Goal: Task Accomplishment & Management: Manage account settings

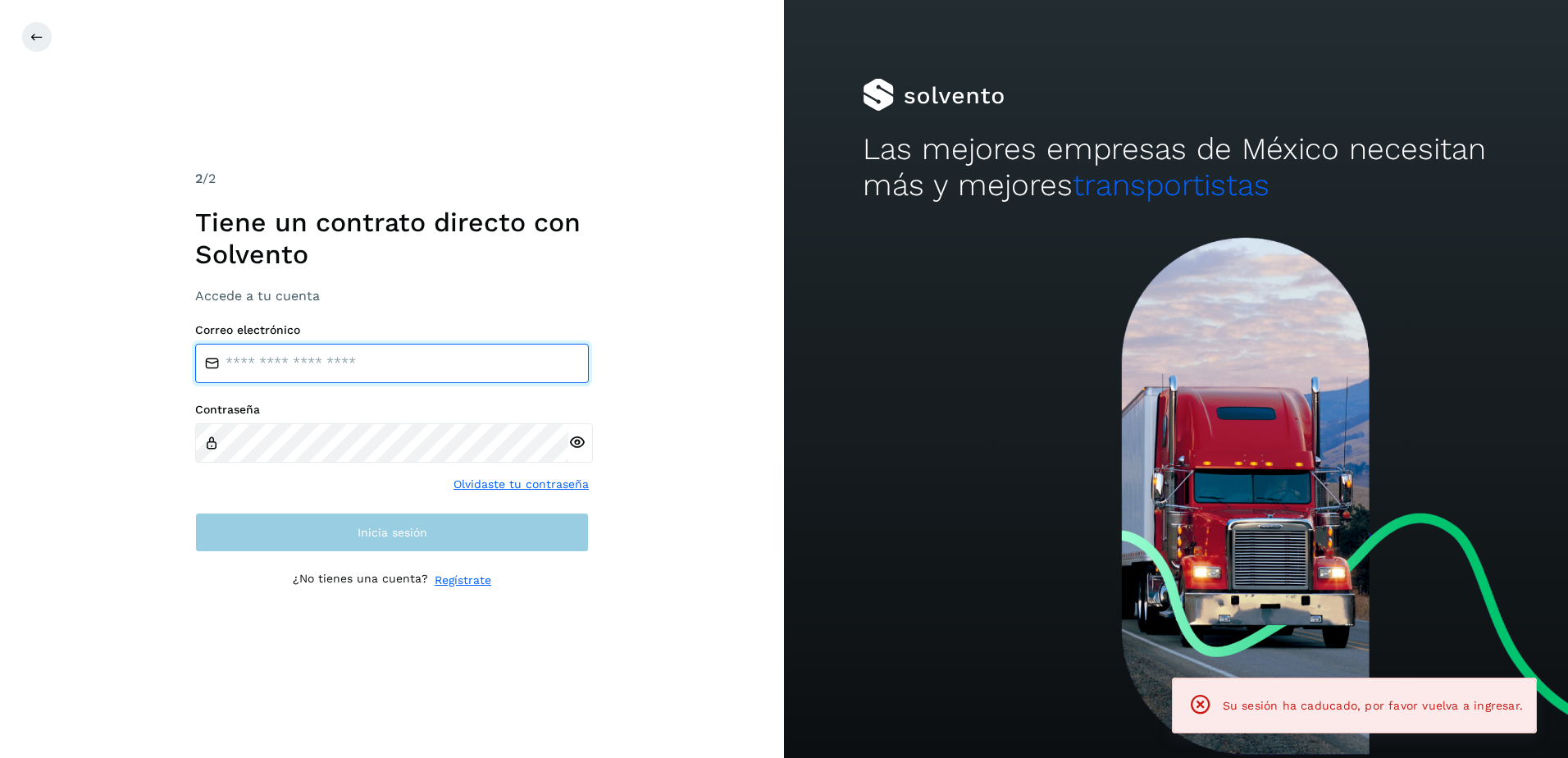
type input "**********"
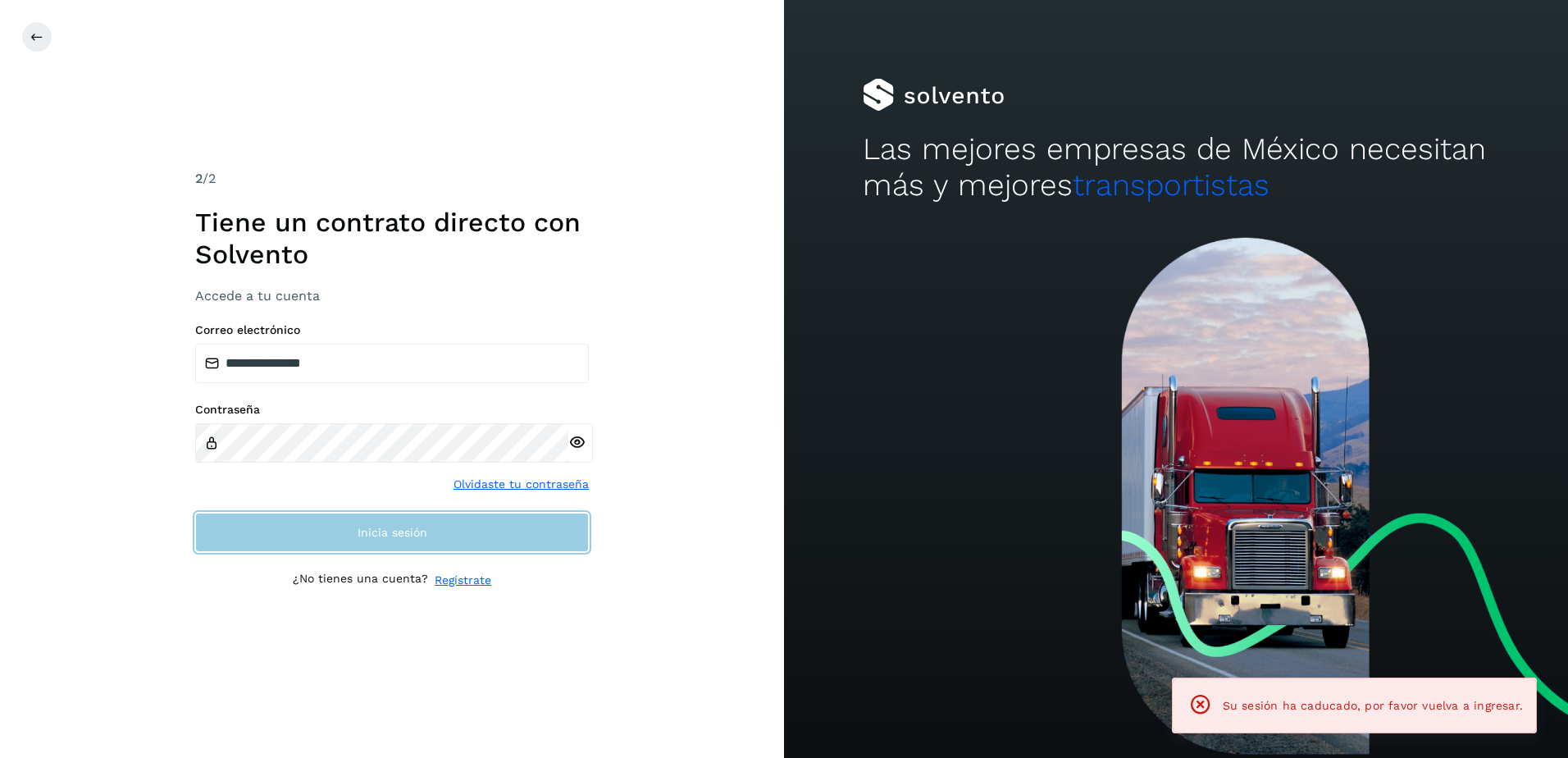
click at [334, 525] on button "Inicia sesión" at bounding box center [392, 531] width 394 height 40
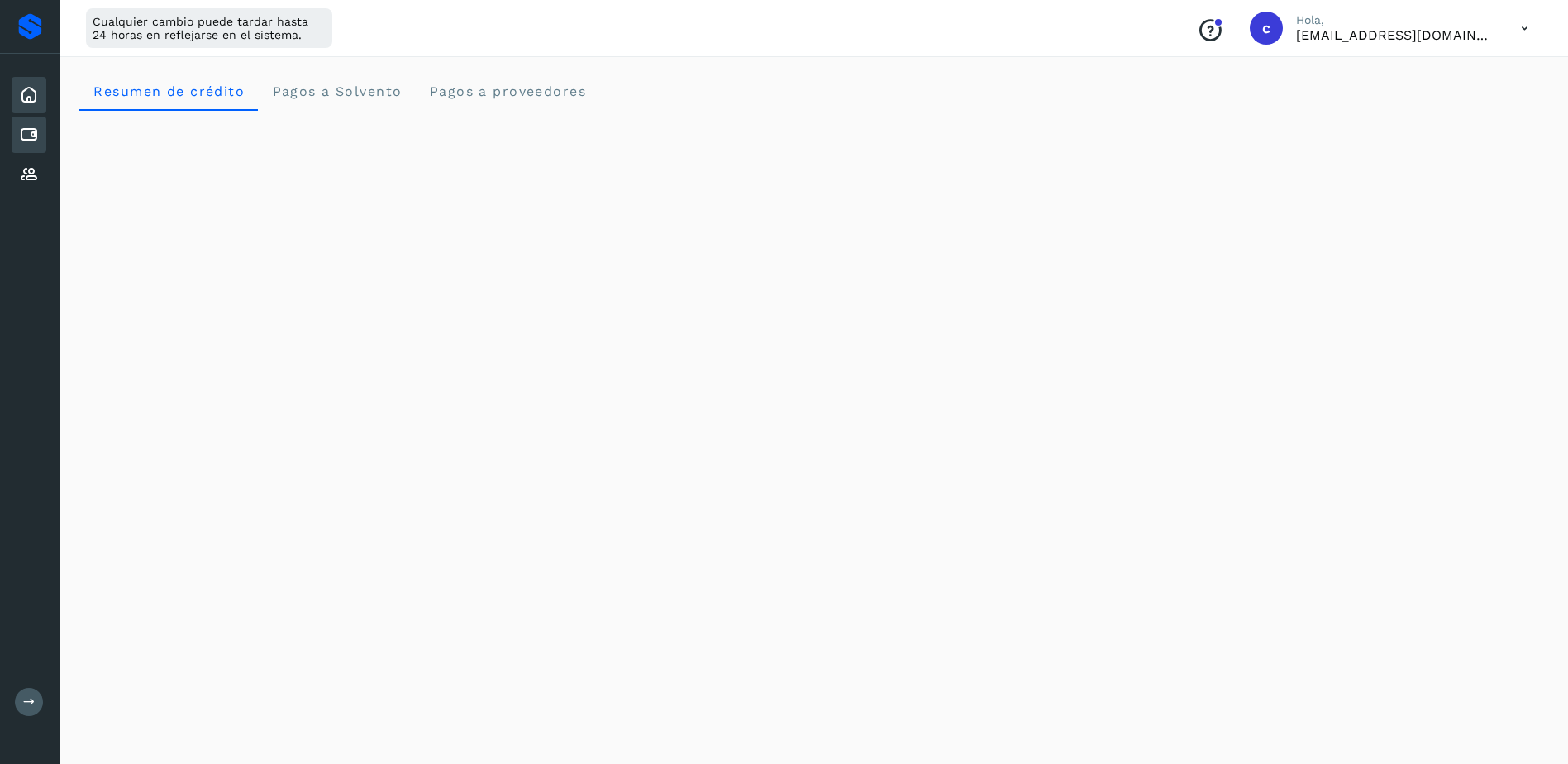
click at [36, 130] on icon at bounding box center [28, 135] width 20 height 20
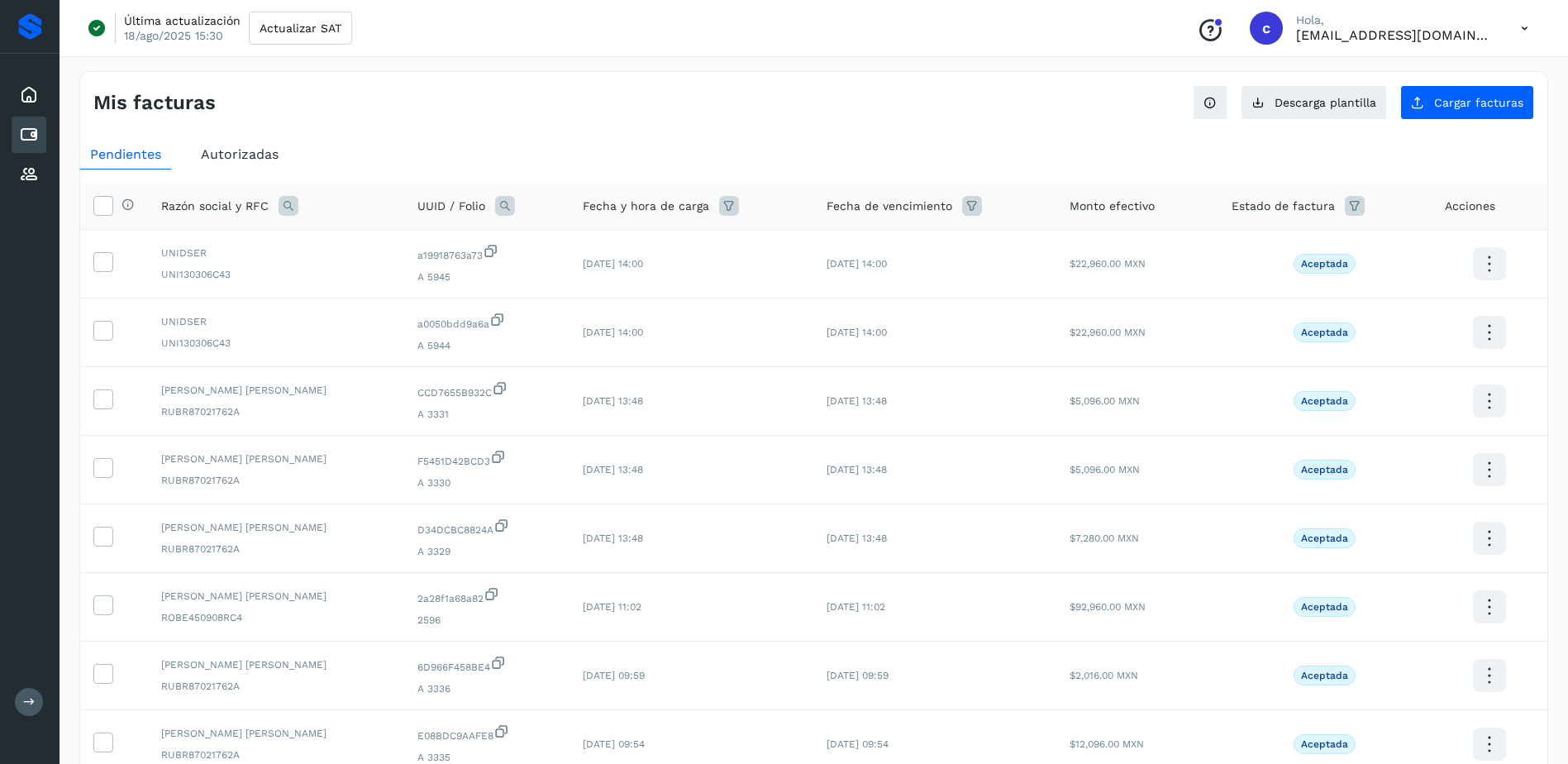
click at [475, 208] on span "UUID / Folio" at bounding box center [451, 206] width 67 height 18
click at [515, 201] on icon at bounding box center [504, 206] width 20 height 20
click at [597, 281] on input "text" at bounding box center [631, 274] width 203 height 26
paste input "**********"
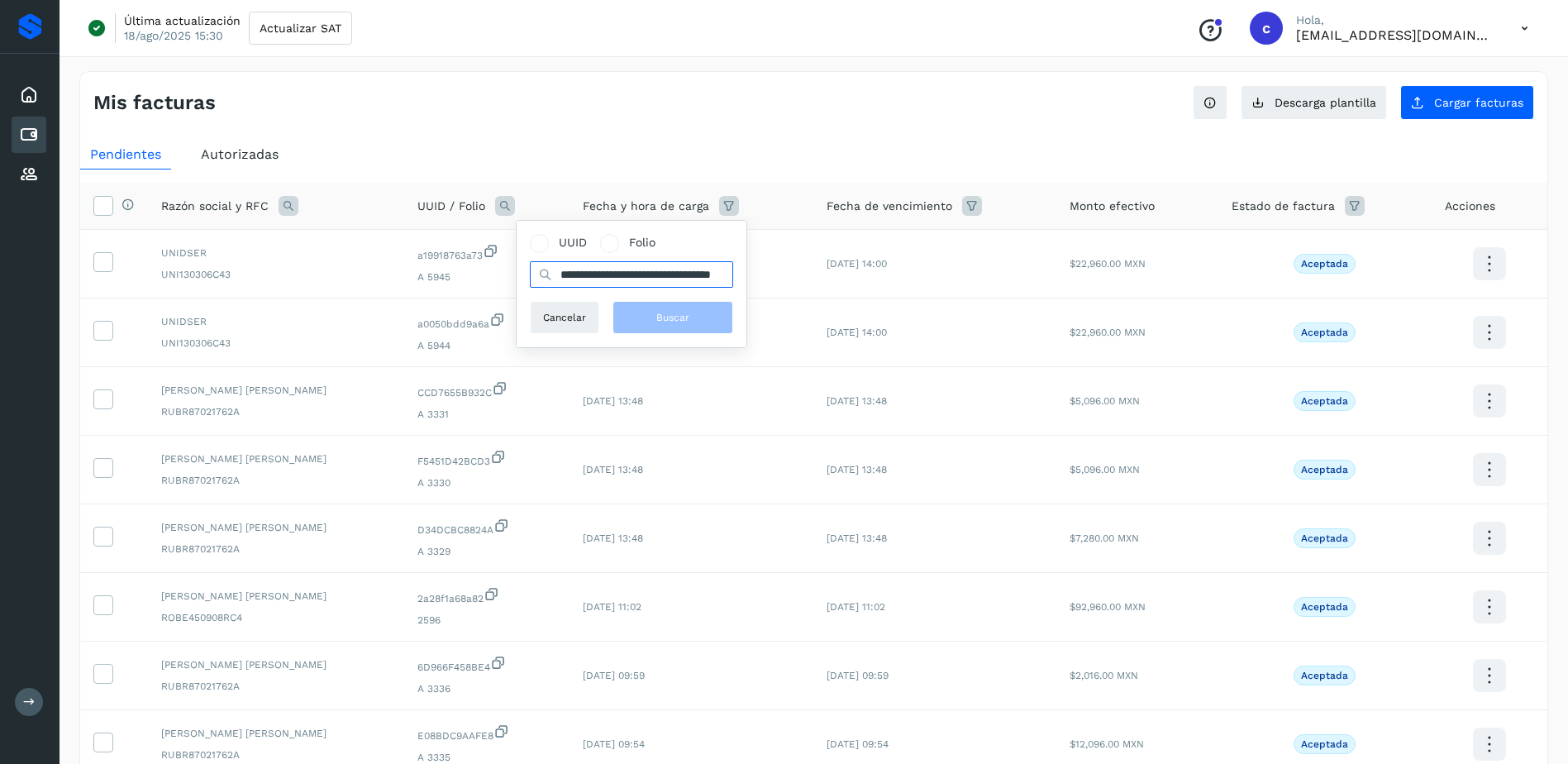
scroll to position [0, 61]
type input "**********"
click at [652, 311] on button "Buscar" at bounding box center [681, 317] width 121 height 33
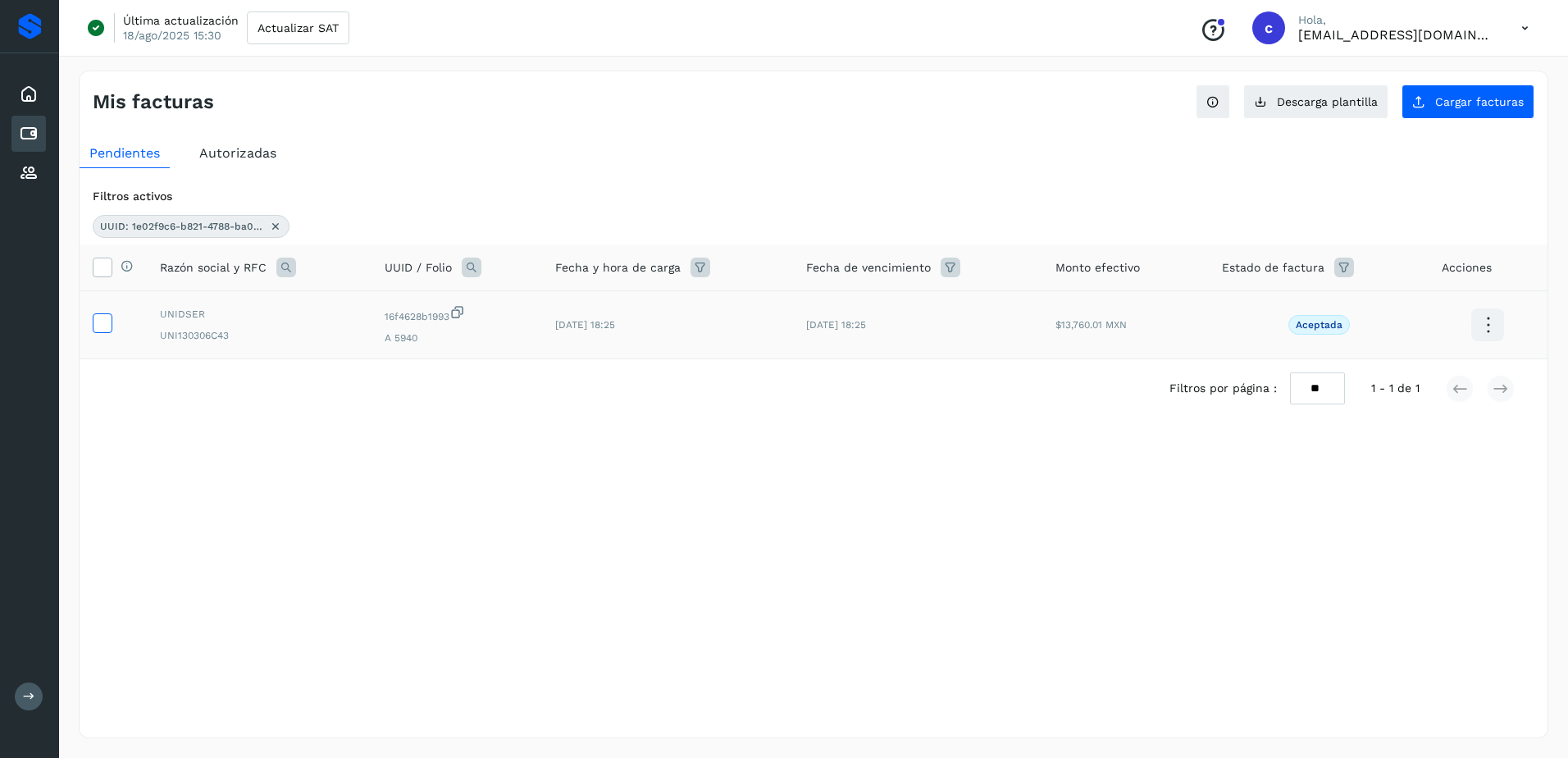
click at [101, 325] on icon at bounding box center [103, 322] width 17 height 17
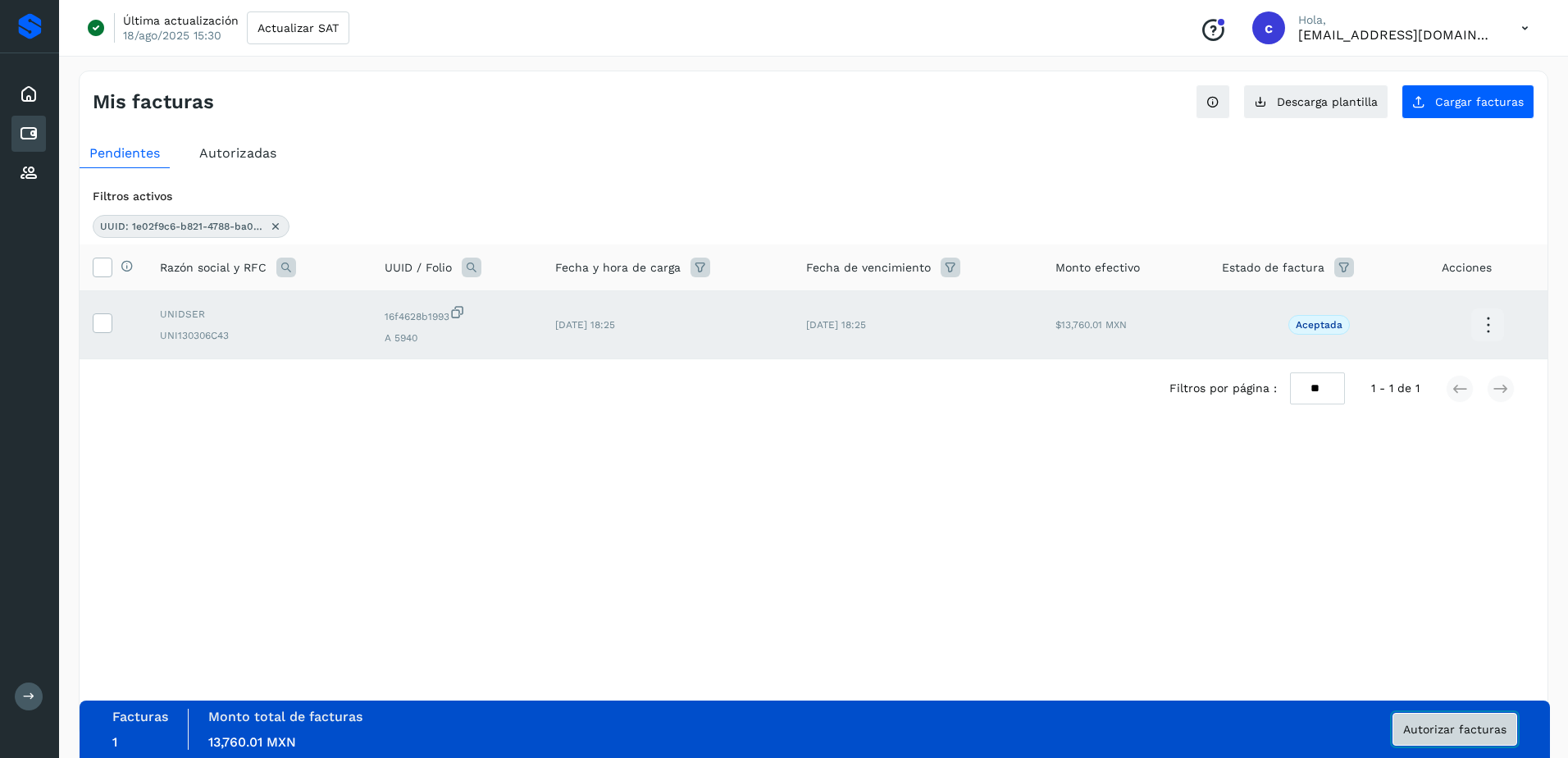
click at [1434, 739] on button "Autorizar facturas" at bounding box center [1454, 729] width 125 height 33
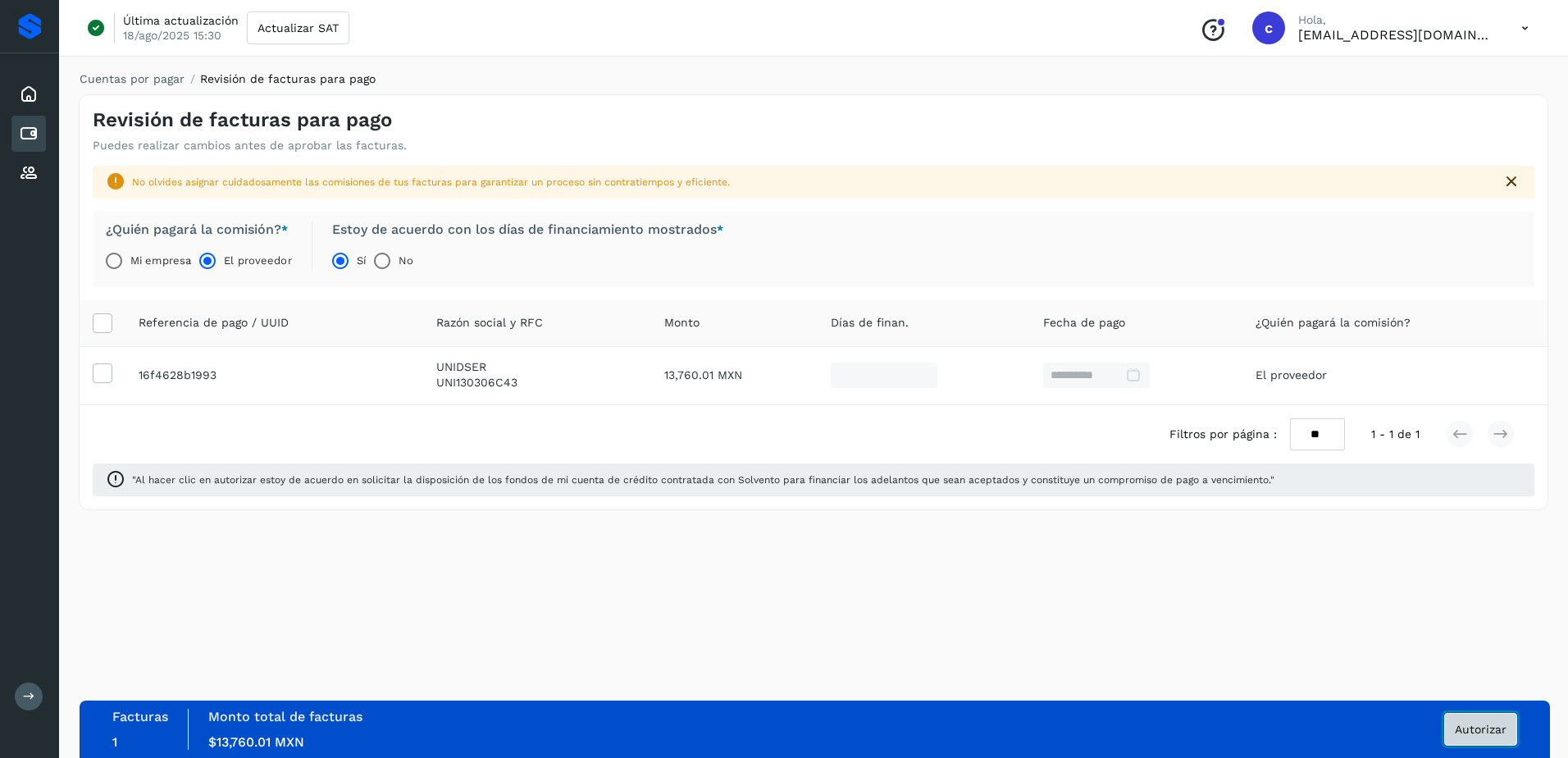
click at [1477, 715] on button "Autorizar" at bounding box center [1480, 729] width 73 height 33
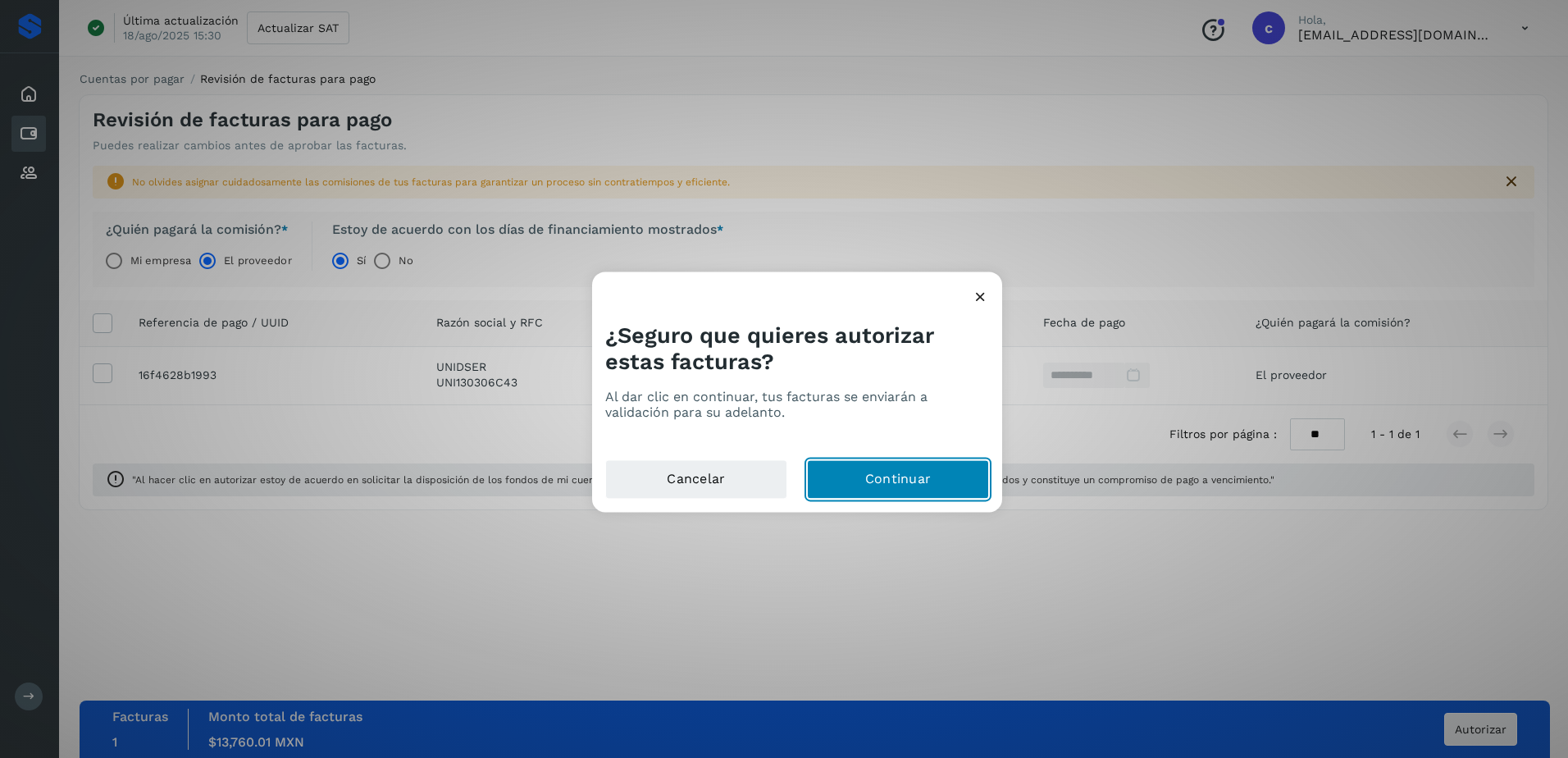
click at [880, 491] on button "Continuar" at bounding box center [898, 479] width 182 height 40
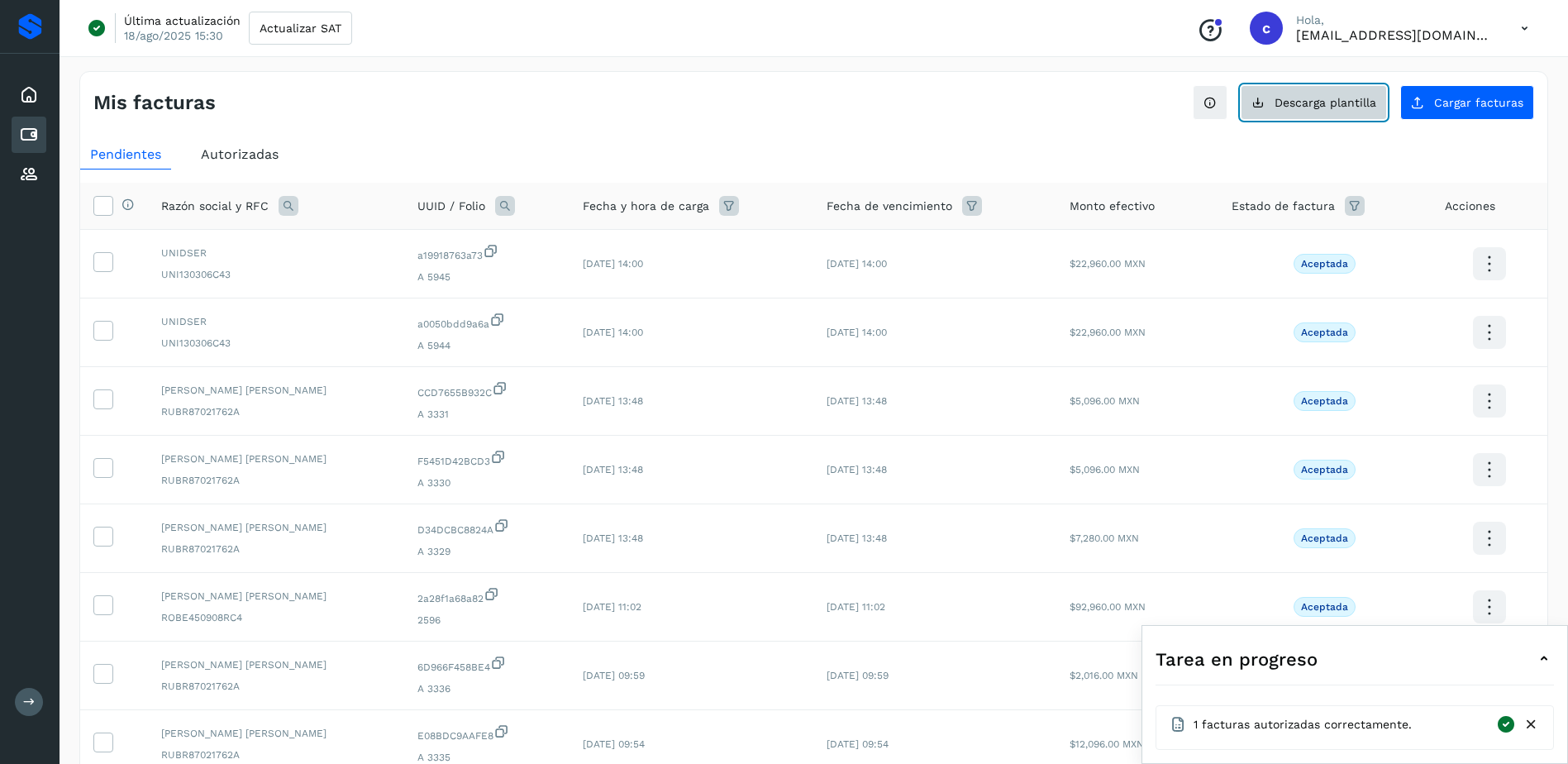
click at [1340, 114] on button "Descarga plantilla" at bounding box center [1314, 102] width 146 height 35
click at [282, 205] on icon at bounding box center [288, 206] width 20 height 20
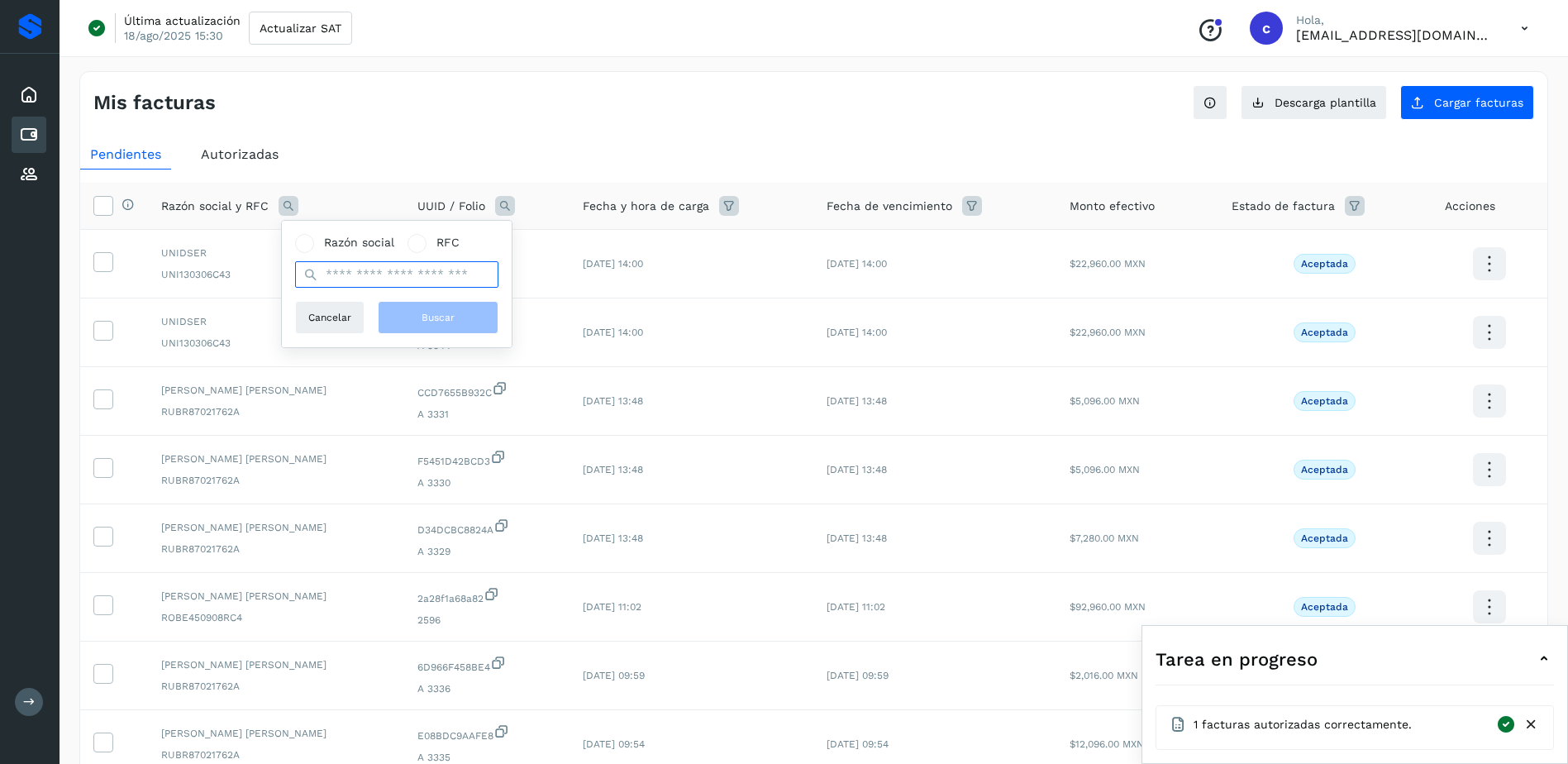
click at [486, 271] on input "text" at bounding box center [396, 274] width 203 height 26
type input "*******"
click at [401, 304] on button "Buscar" at bounding box center [438, 317] width 121 height 33
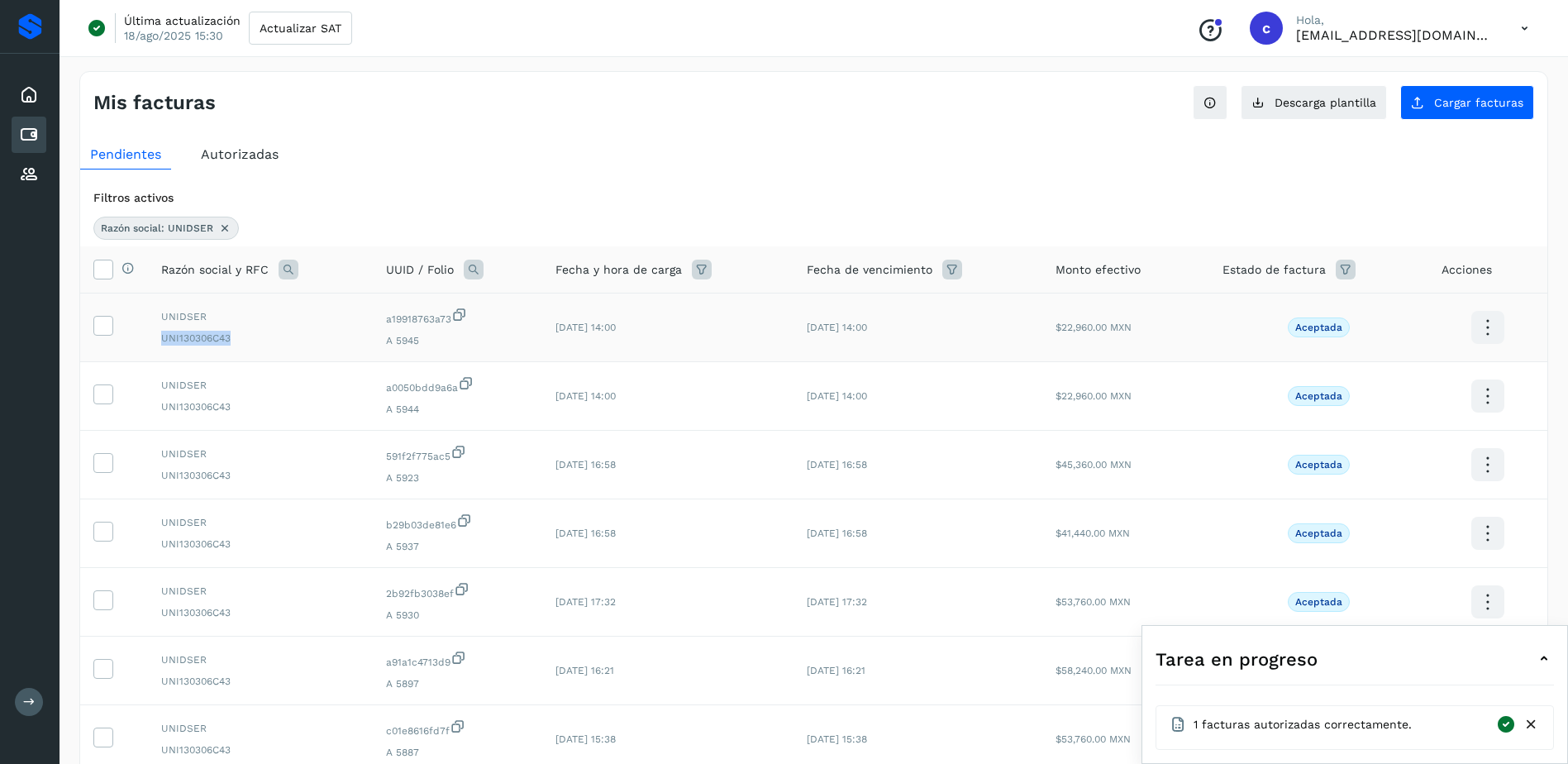
drag, startPoint x: 163, startPoint y: 332, endPoint x: 228, endPoint y: 347, distance: 66.7
click at [228, 347] on td "UNIDSER UNI130306C43" at bounding box center [261, 328] width 224 height 68
copy span "UNI130306C43"
click at [1484, 87] on button "Cargar facturas" at bounding box center [1467, 102] width 134 height 35
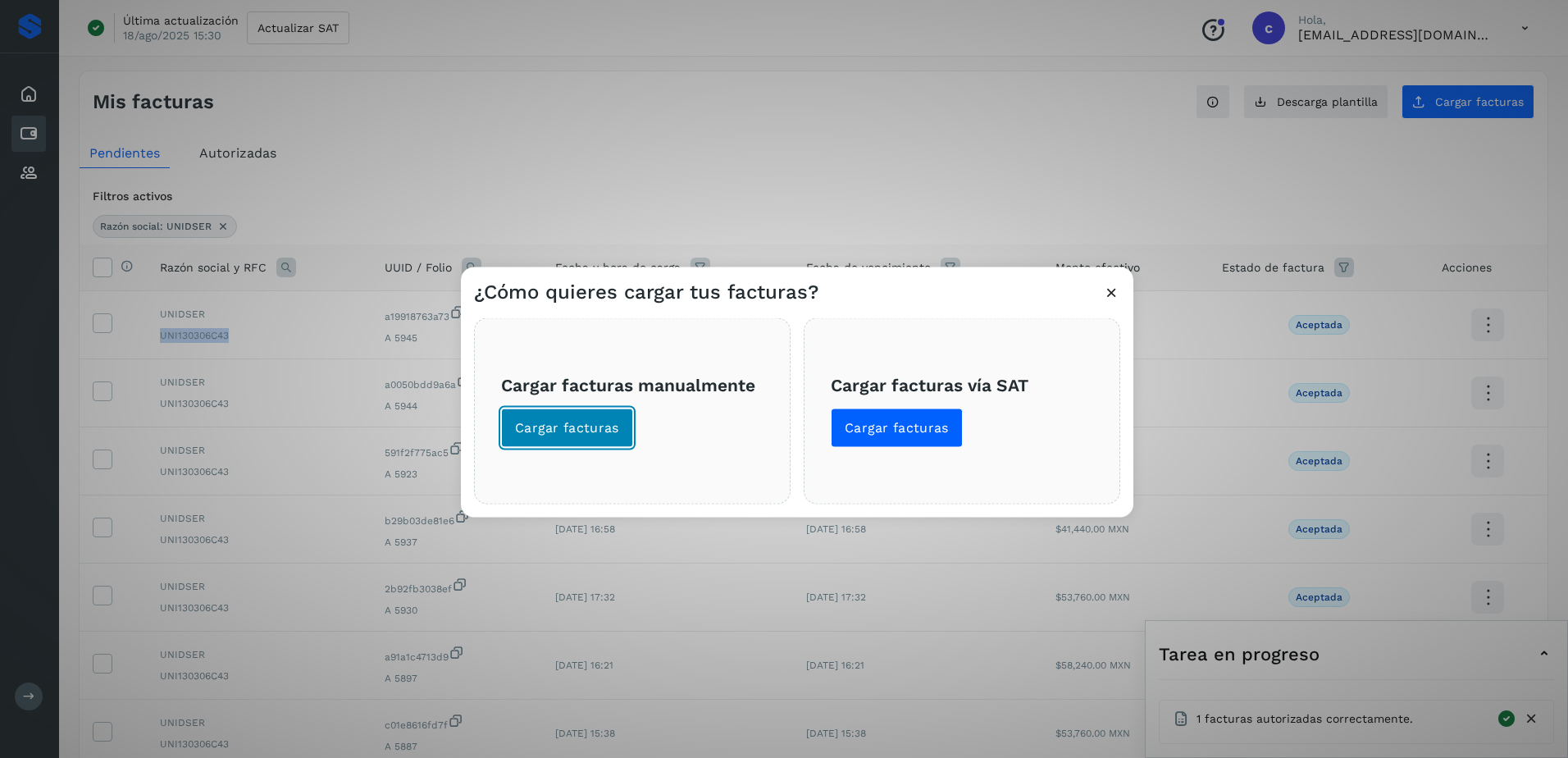
click at [555, 430] on span "Cargar facturas" at bounding box center [567, 428] width 105 height 18
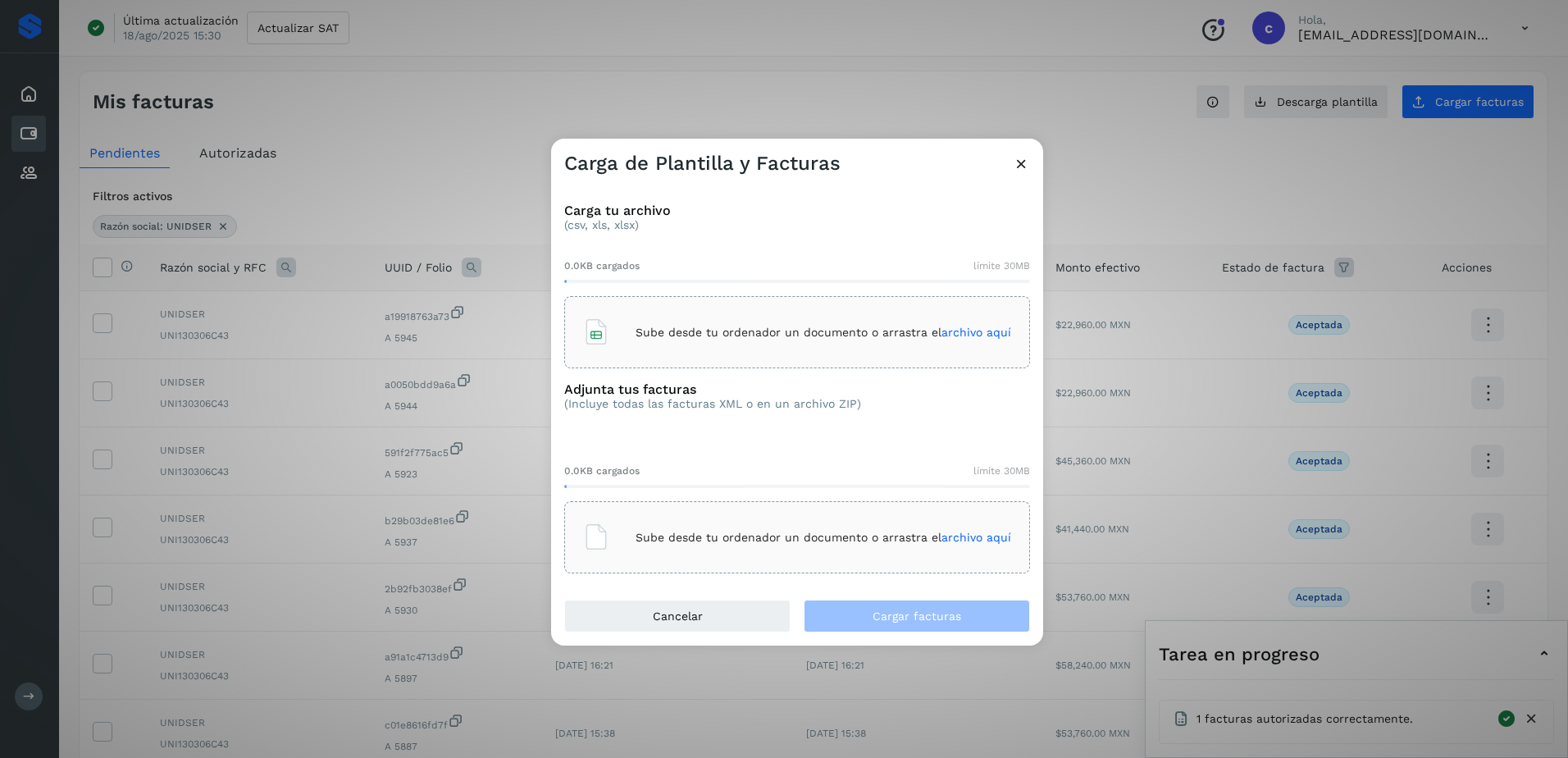
click at [694, 335] on p "Sube desde tu ordenador un documento o arrastra el archivo aquí" at bounding box center [824, 332] width 376 height 14
click at [856, 538] on p "Sube desde tu ordenador un documento o arrastra el archivo aquí" at bounding box center [824, 537] width 376 height 14
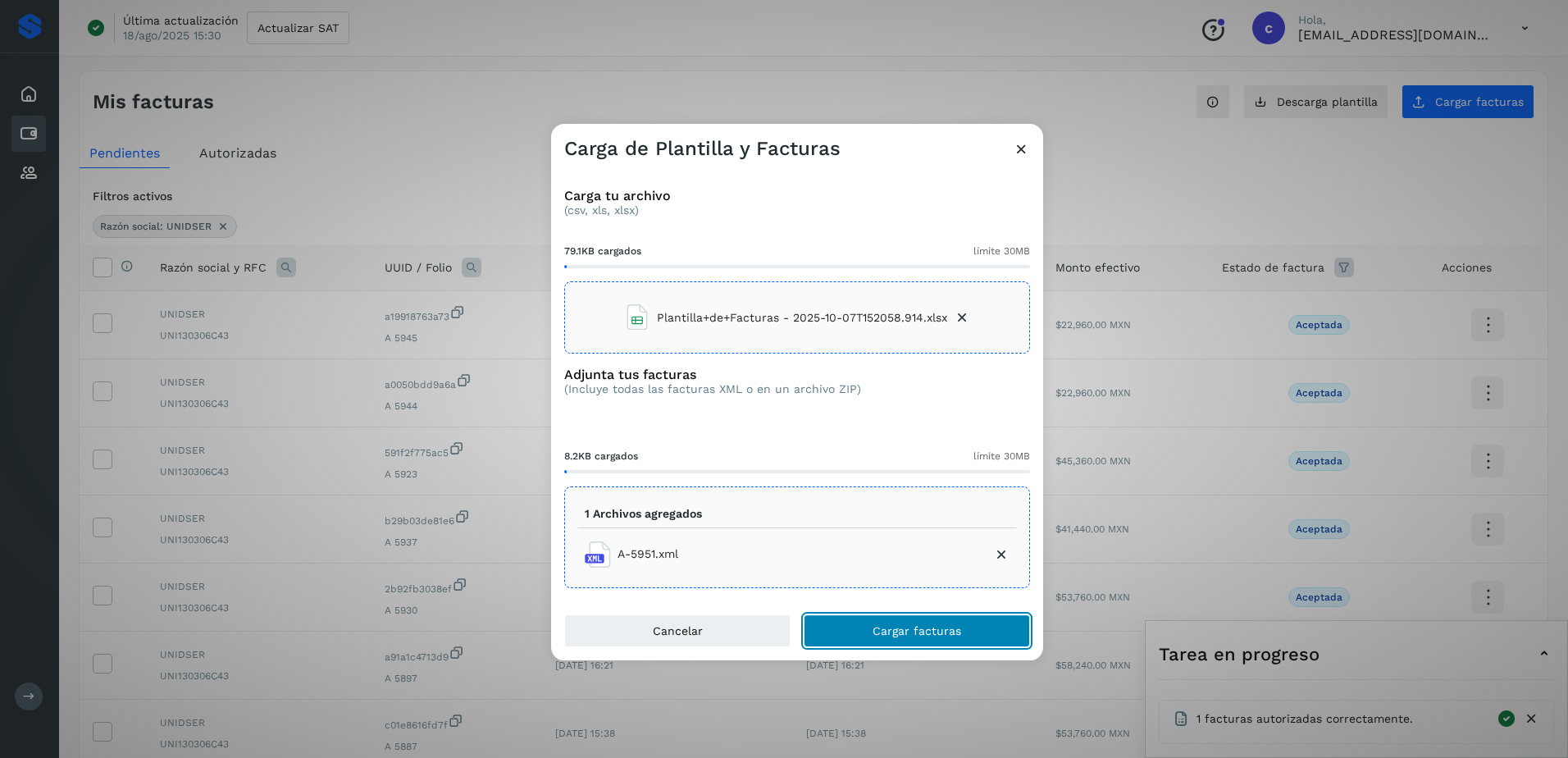
click at [951, 620] on button "Cargar facturas" at bounding box center [917, 630] width 226 height 33
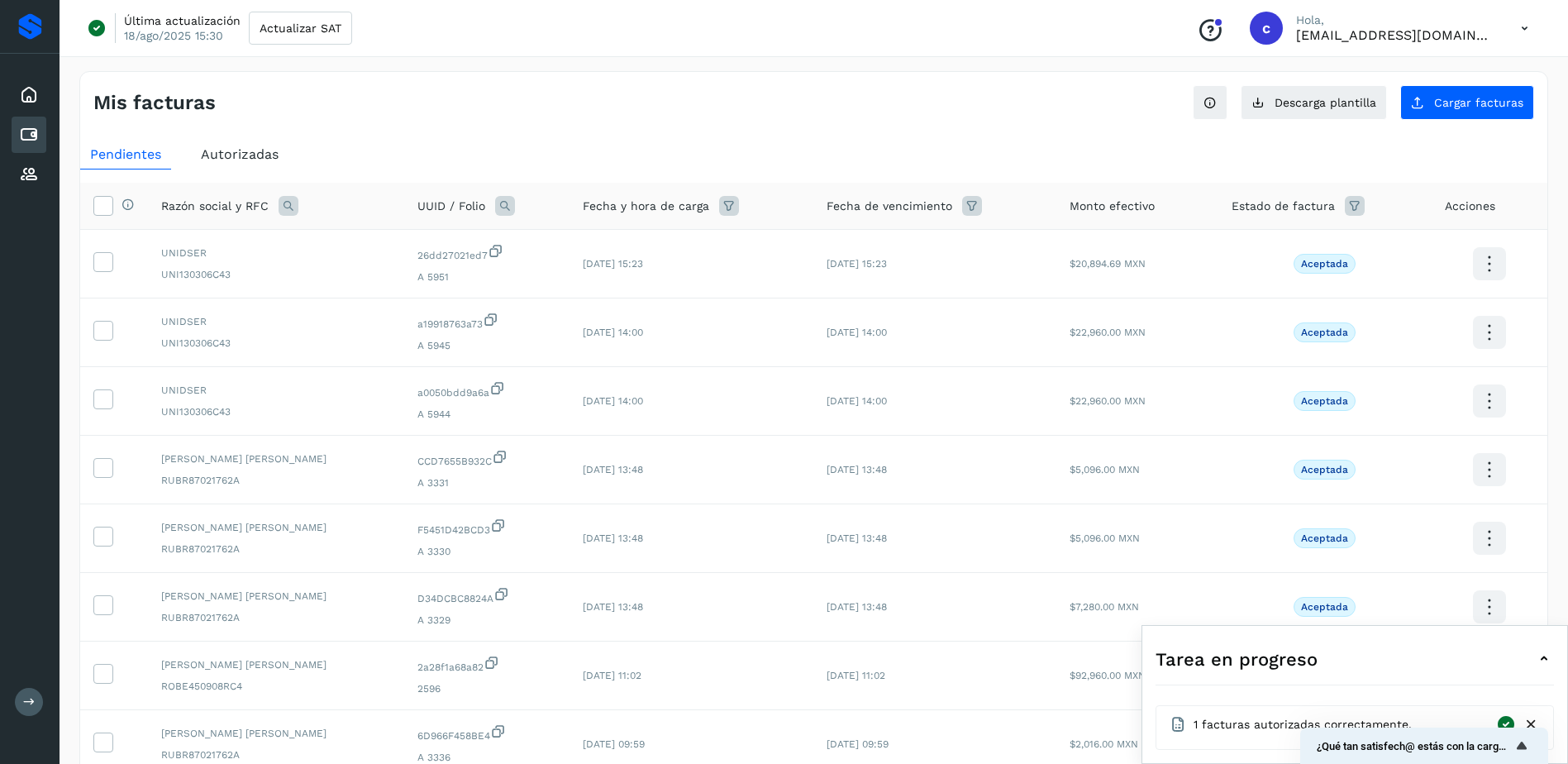
click at [514, 208] on icon at bounding box center [504, 206] width 20 height 20
click at [618, 278] on input "text" at bounding box center [631, 274] width 203 height 26
paste input "**********"
type input "**********"
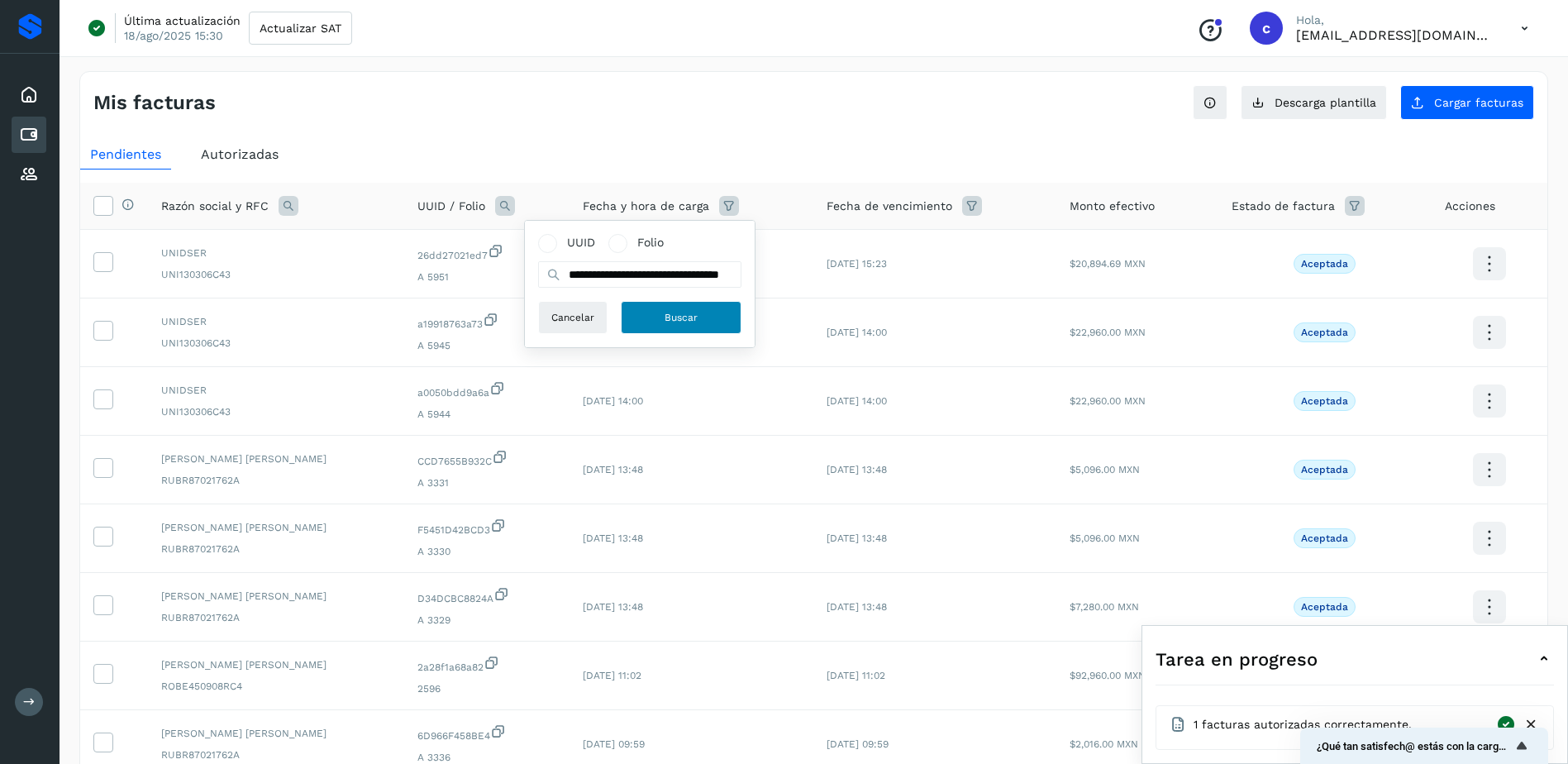
click at [664, 310] on span "Buscar" at bounding box center [681, 317] width 33 height 15
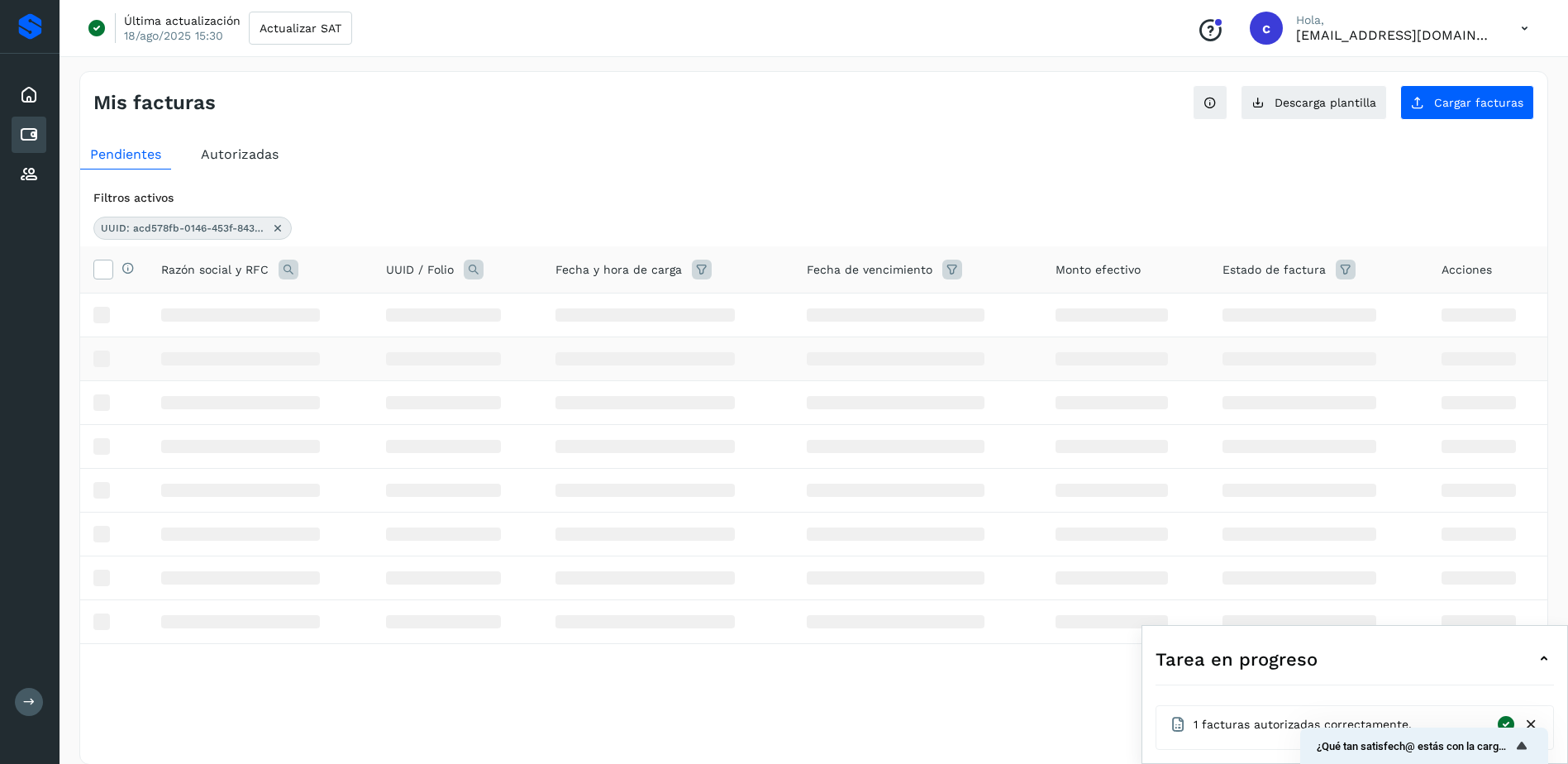
scroll to position [0, 0]
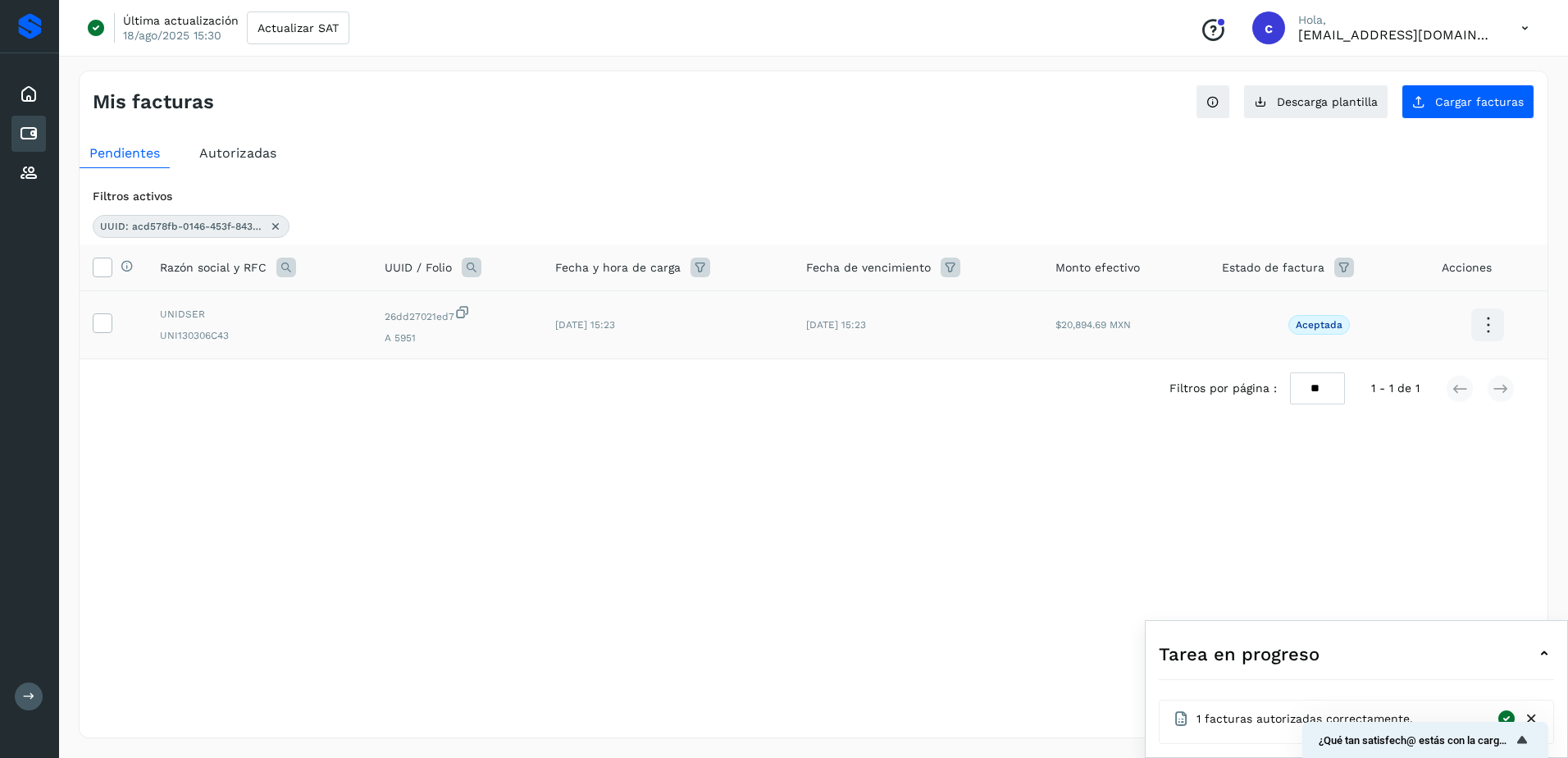
drag, startPoint x: 100, startPoint y: 326, endPoint x: 665, endPoint y: 348, distance: 565.4
click at [102, 326] on icon at bounding box center [103, 322] width 17 height 17
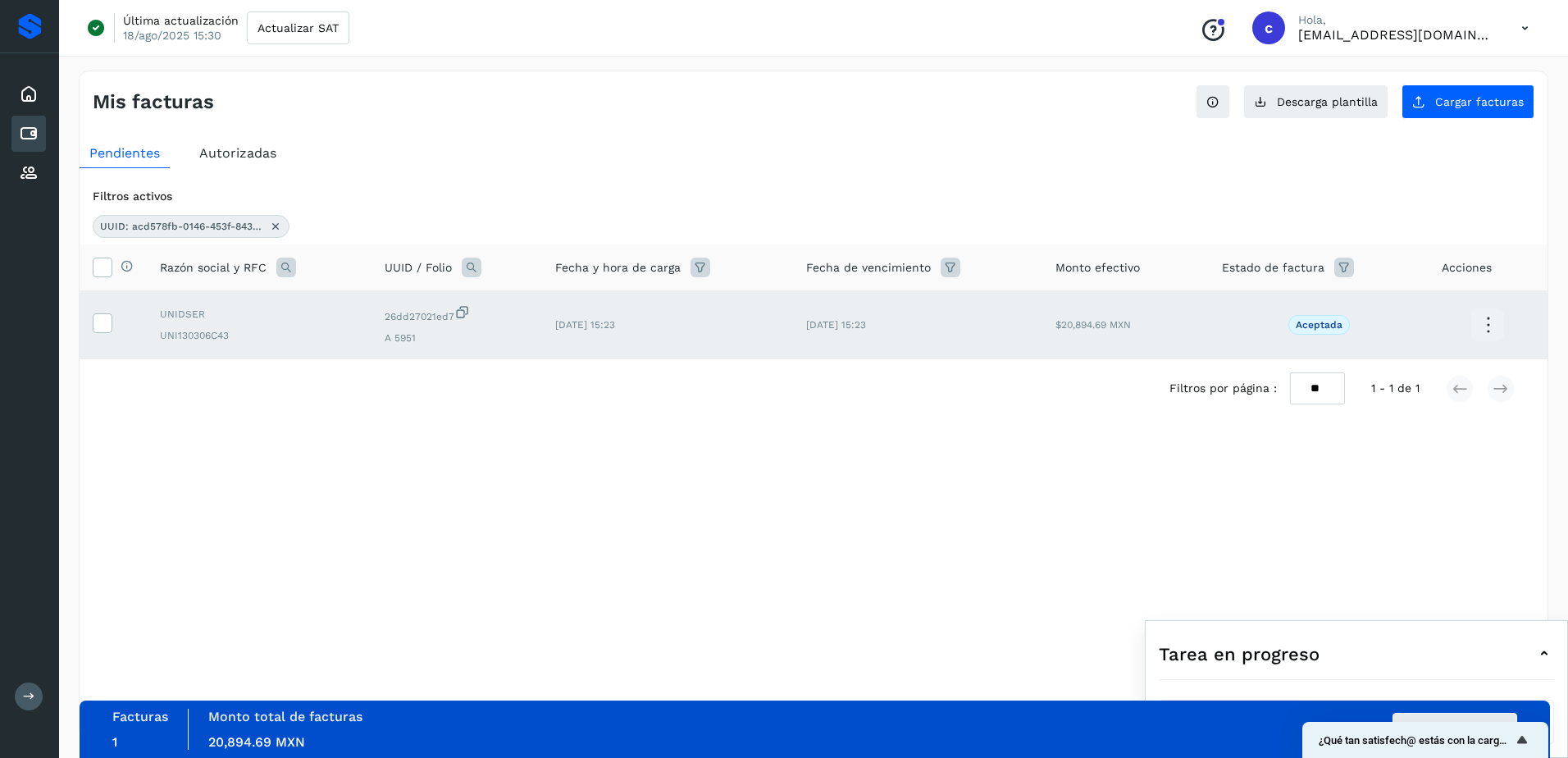
click at [1456, 714] on button "Autorizar facturas" at bounding box center [1454, 729] width 125 height 33
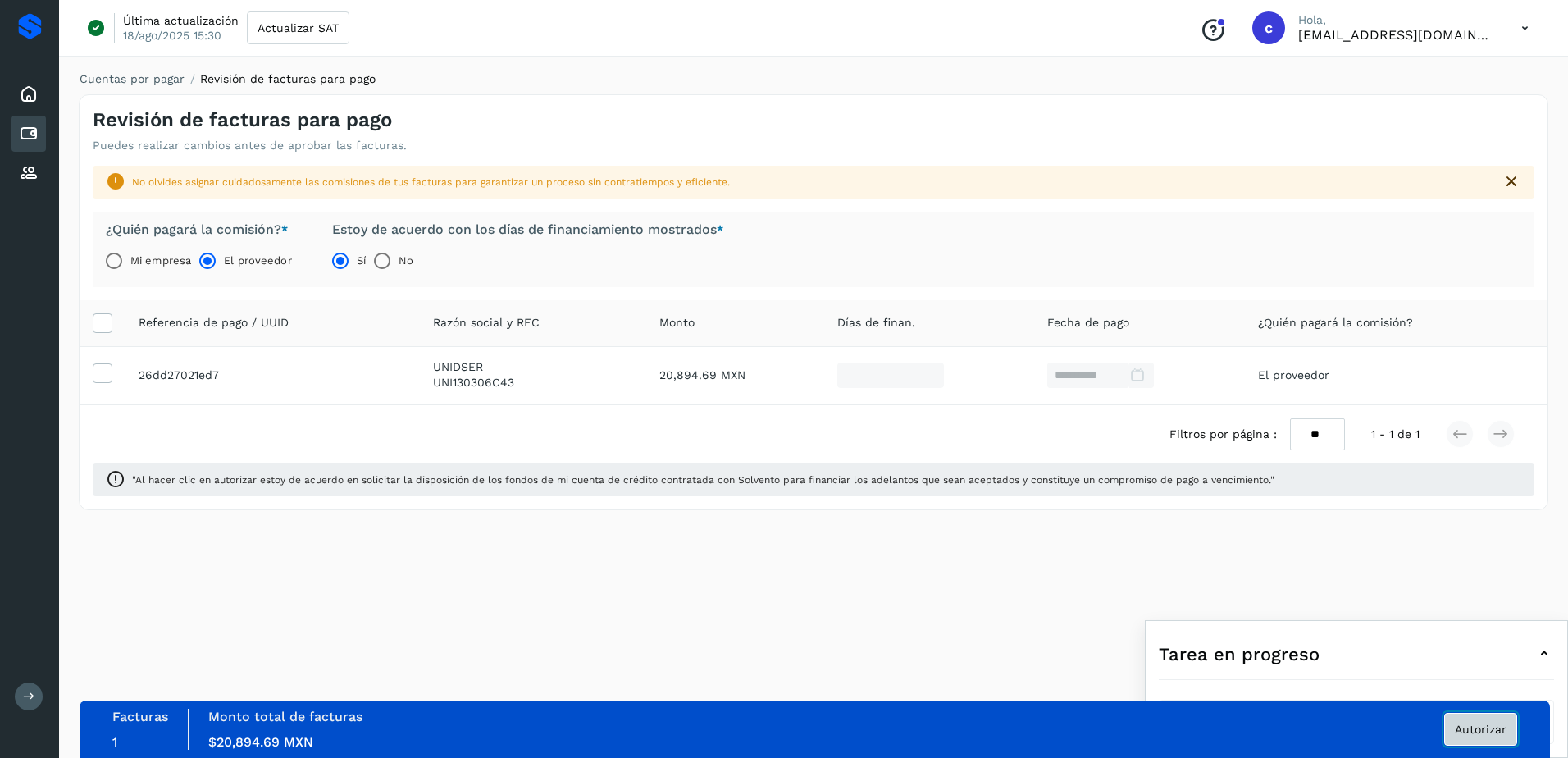
click at [1493, 739] on button "Autorizar" at bounding box center [1480, 729] width 73 height 33
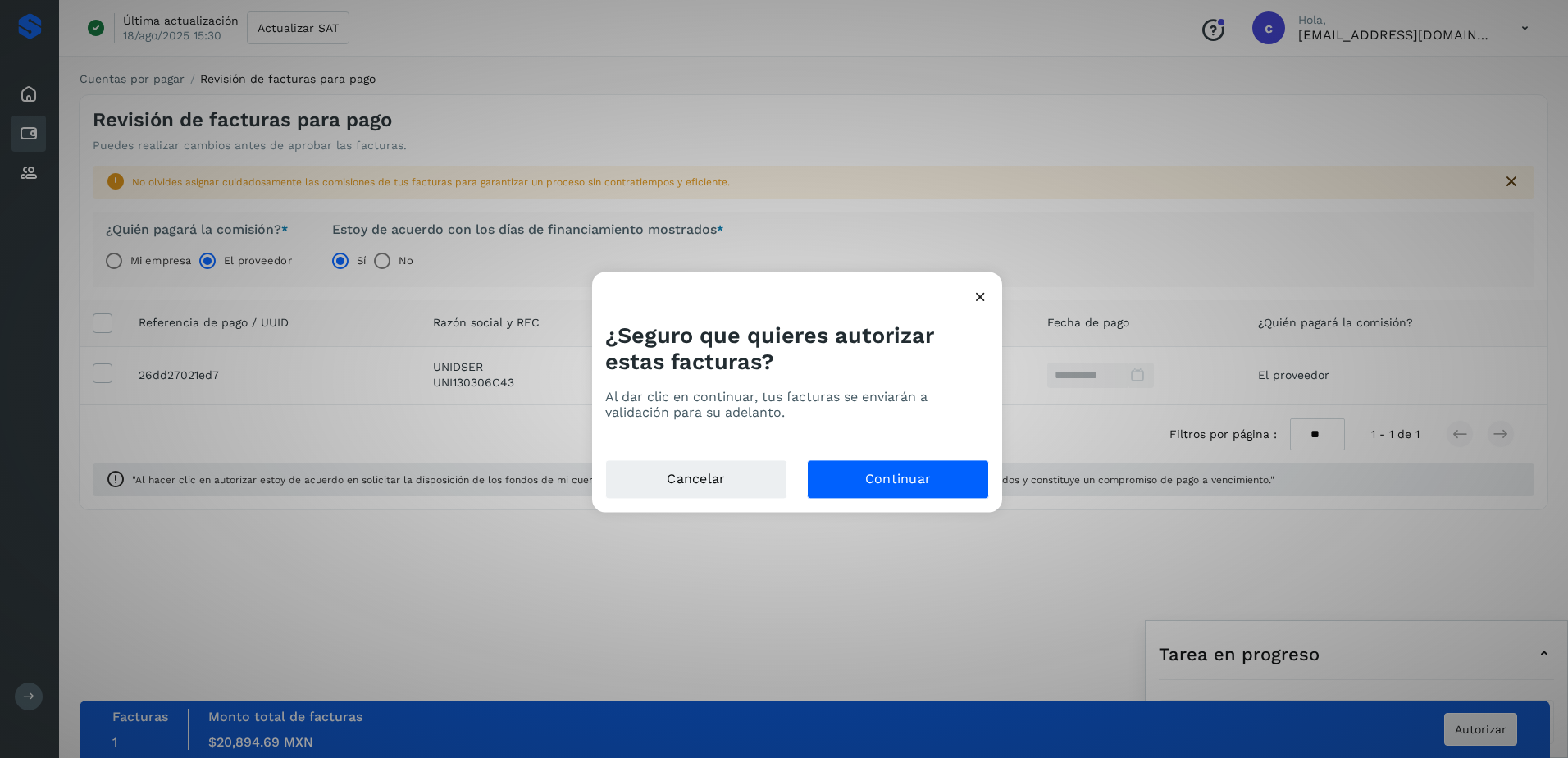
click at [934, 458] on div "¿Seguro que quieres autorizar estas facturas? Al dar clic en continuar, tus fac…" at bounding box center [798, 383] width 410 height 150
click at [928, 474] on button "Continuar" at bounding box center [898, 479] width 182 height 40
